Goal: Information Seeking & Learning: Compare options

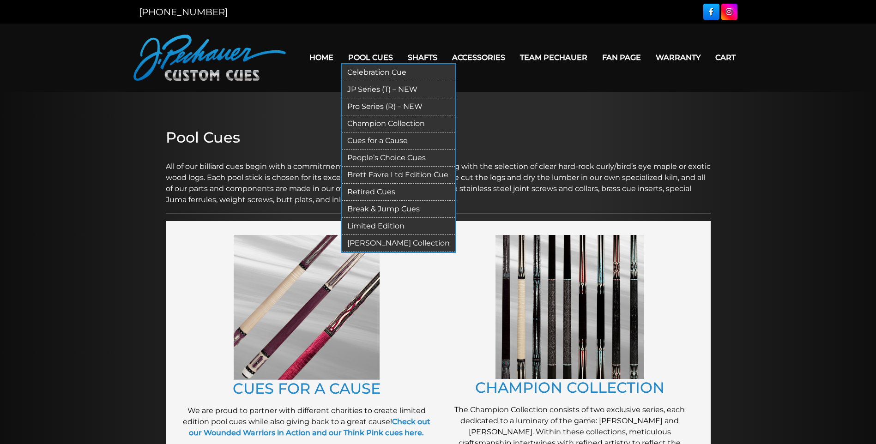
click at [404, 207] on link "Break & Jump Cues" at bounding box center [399, 209] width 114 height 17
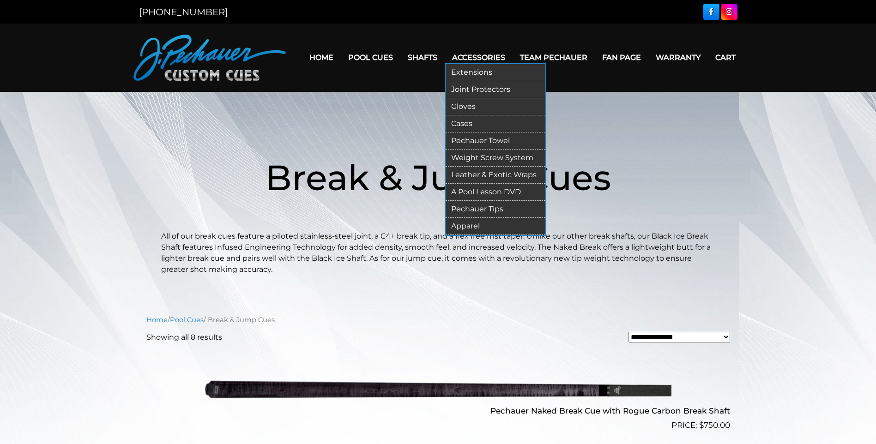
click at [498, 212] on link "Pechauer Tips" at bounding box center [496, 209] width 100 height 17
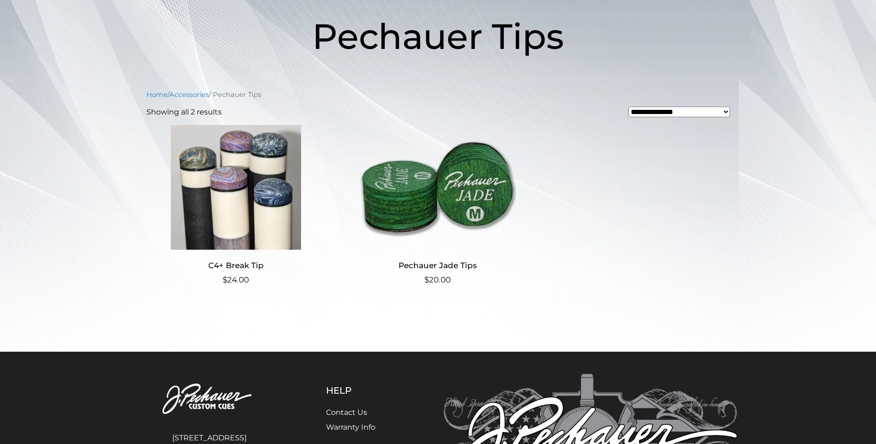
scroll to position [142, 0]
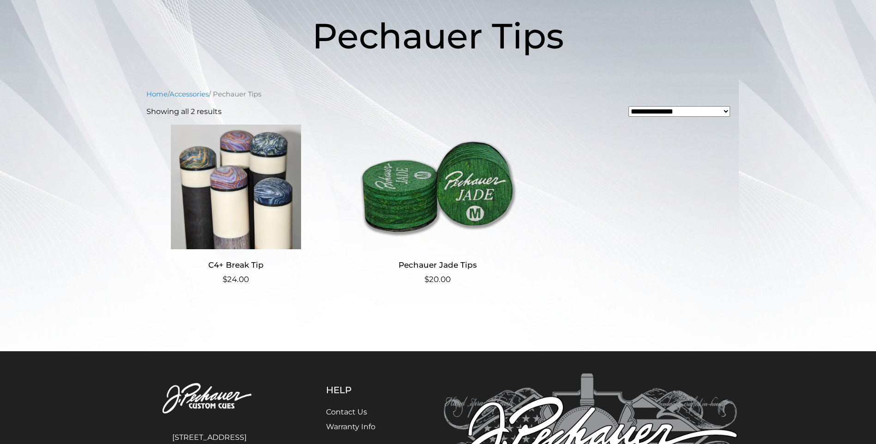
click at [250, 265] on h2 "C4+ Break Tip" at bounding box center [236, 265] width 180 height 17
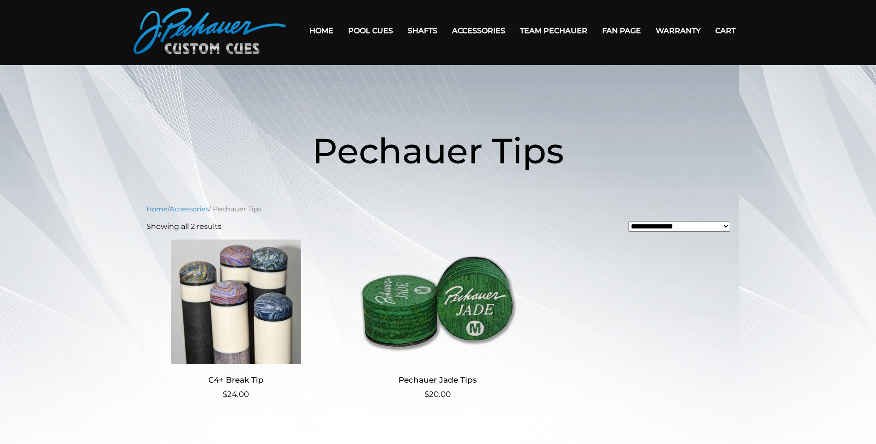
scroll to position [0, 0]
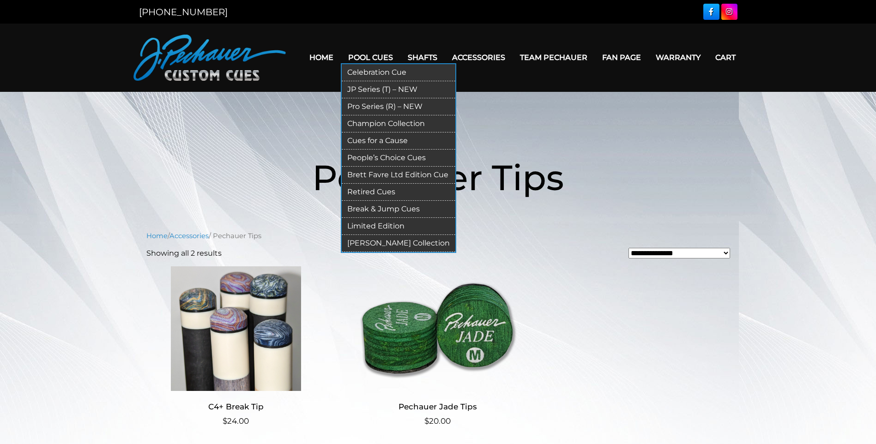
click at [393, 225] on link "Limited Edition" at bounding box center [399, 226] width 114 height 17
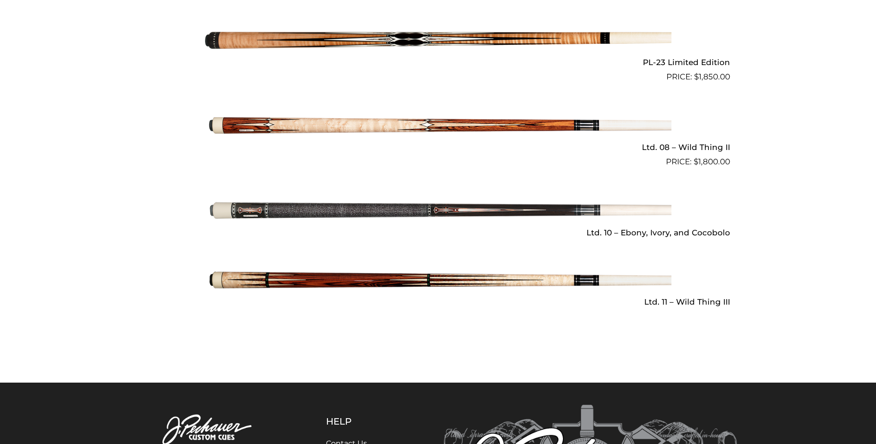
scroll to position [1341, 0]
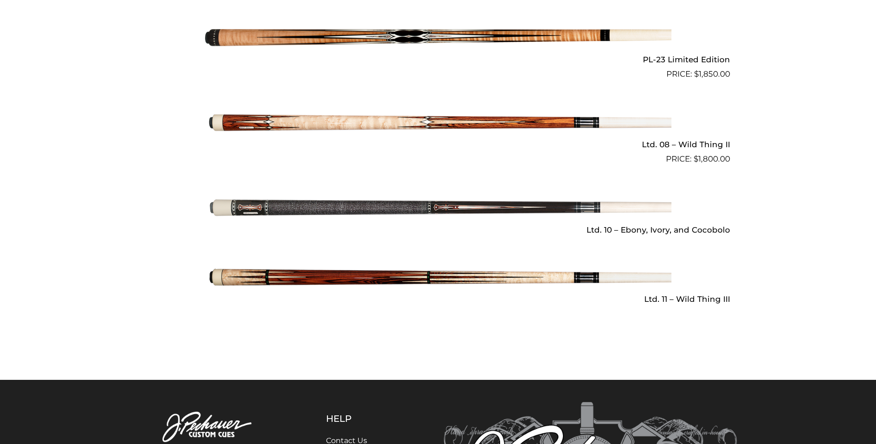
click at [438, 209] on img at bounding box center [438, 208] width 467 height 78
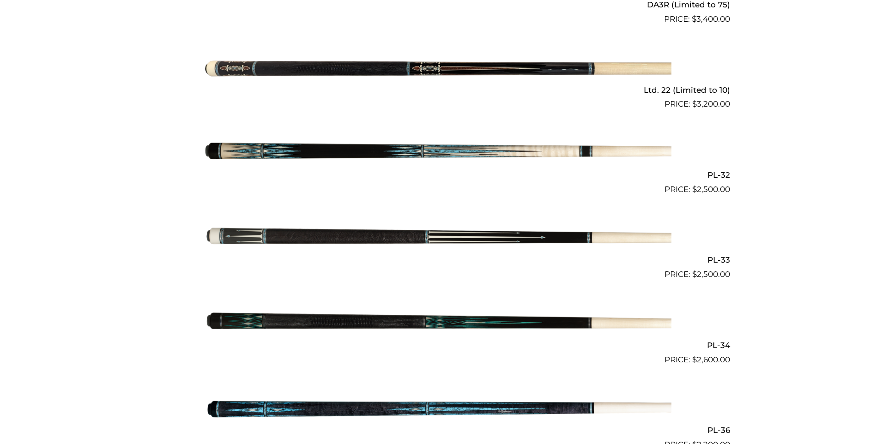
scroll to position [539, 0]
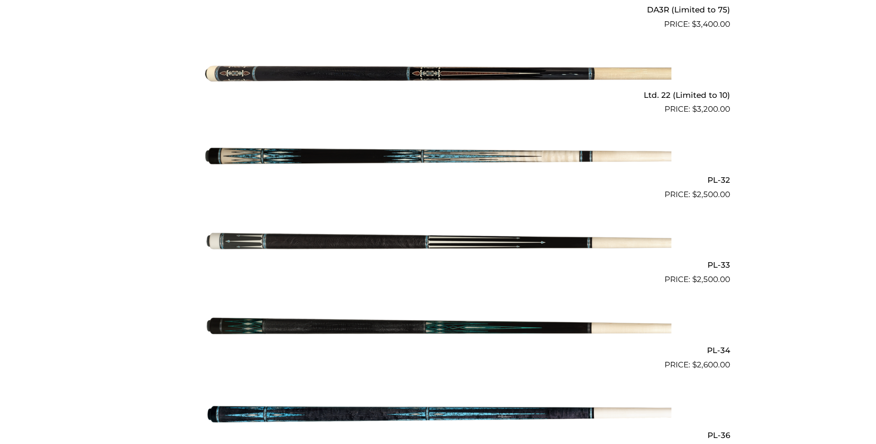
click at [394, 245] on img at bounding box center [438, 244] width 467 height 78
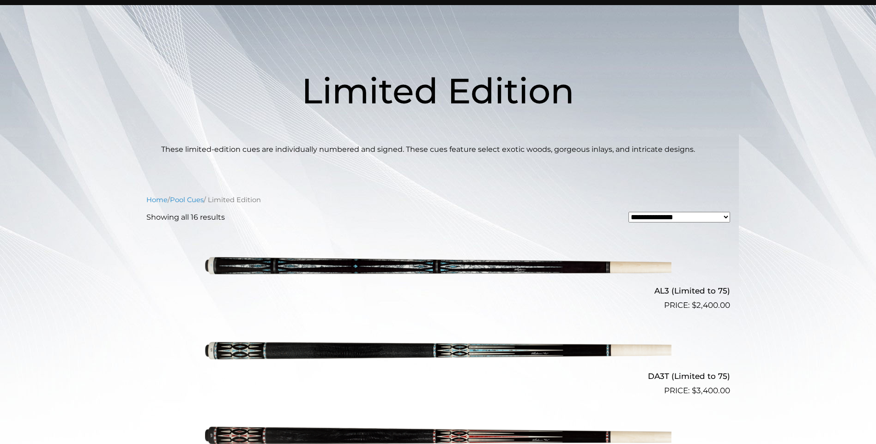
scroll to position [0, 0]
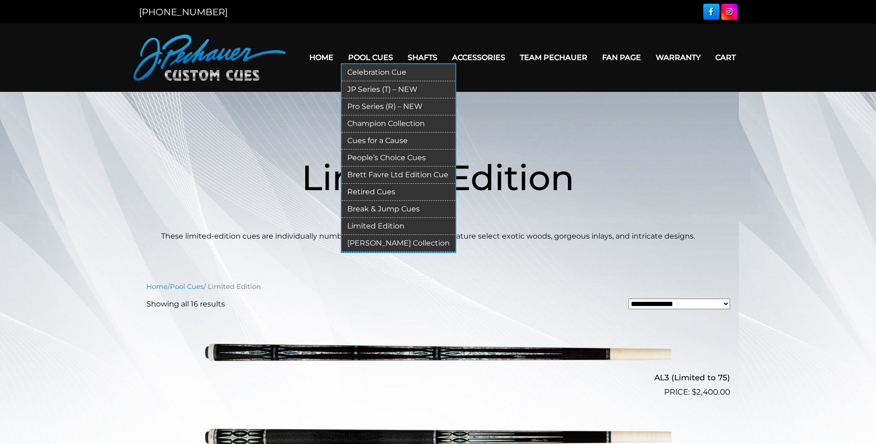
click at [390, 102] on link "Pro Series (R) – NEW" at bounding box center [399, 106] width 114 height 17
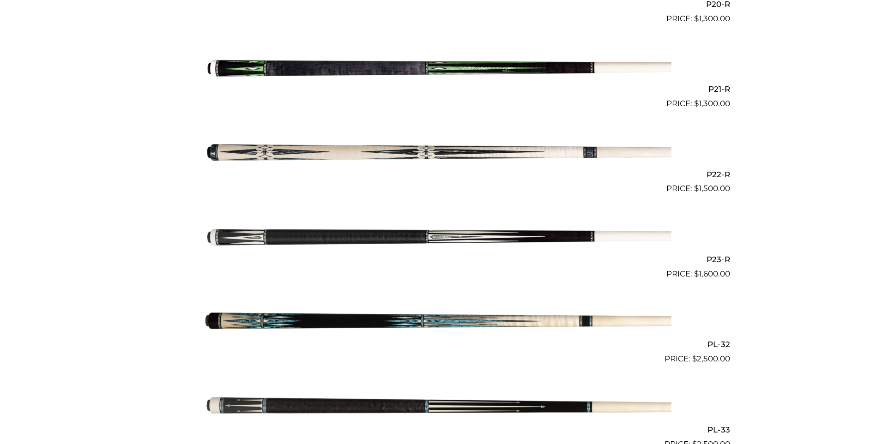
scroll to position [1974, 0]
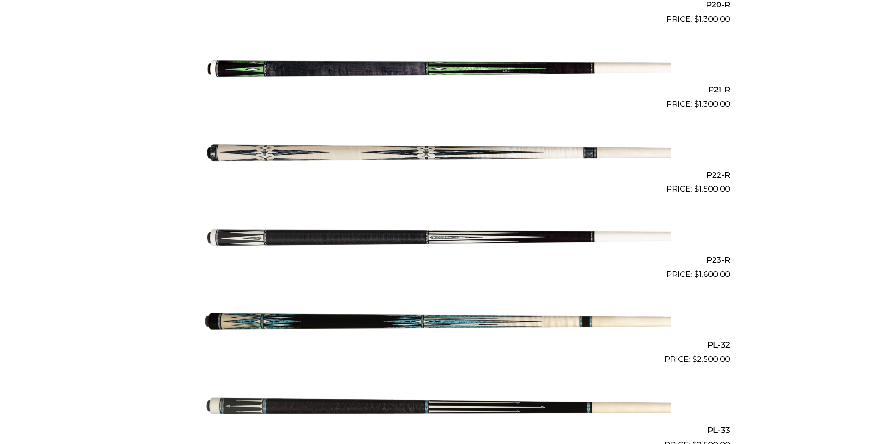
click at [431, 240] on img at bounding box center [438, 238] width 467 height 78
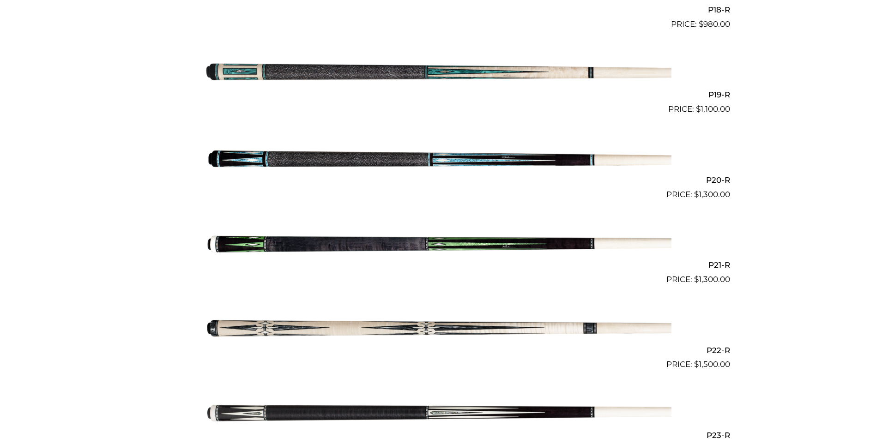
scroll to position [1798, 0]
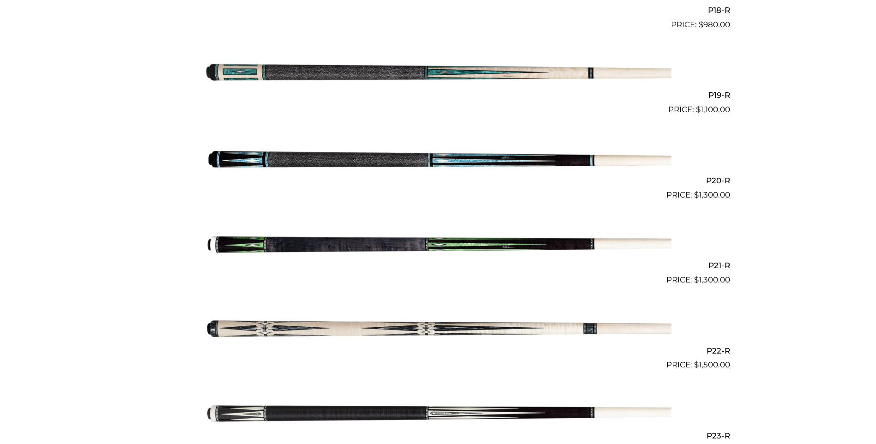
click at [504, 159] on img at bounding box center [438, 159] width 467 height 78
